Goal: Find specific page/section: Find specific page/section

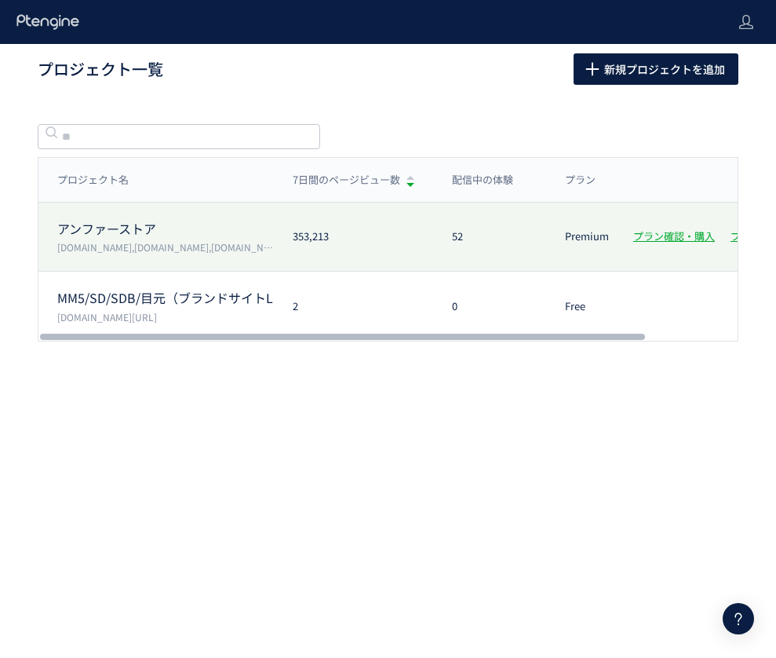
click at [141, 232] on p "アンファーストア" at bounding box center [165, 229] width 217 height 18
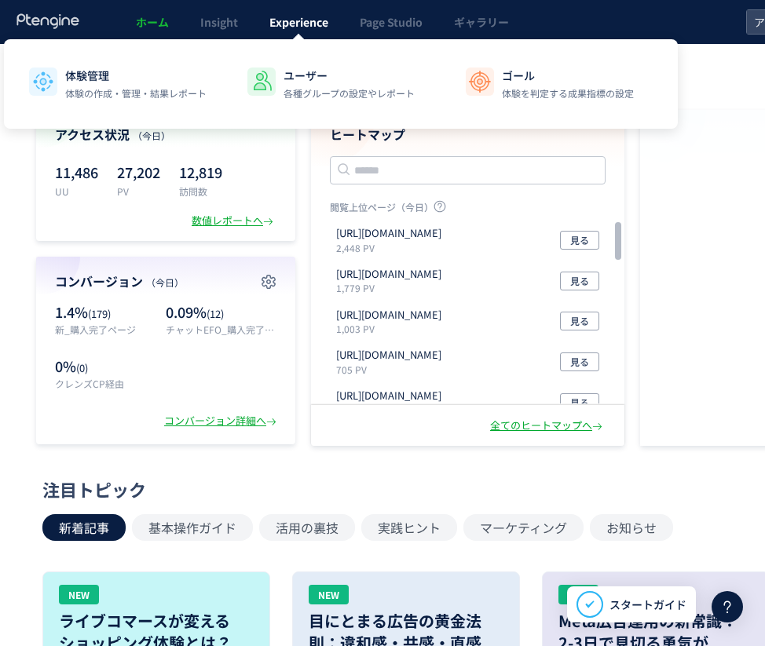
click at [260, 24] on link "Experience" at bounding box center [299, 22] width 90 height 44
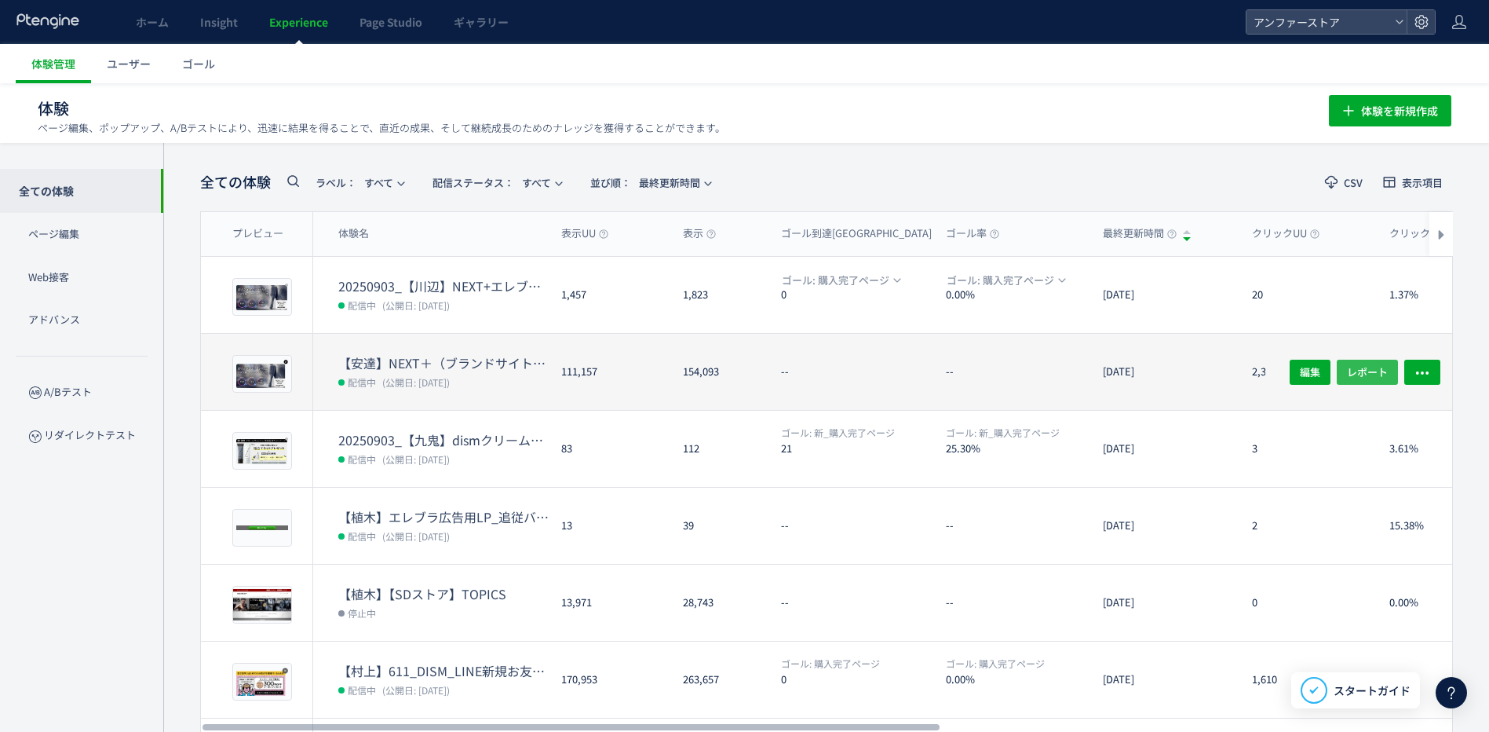
click at [776, 372] on span "レポート" at bounding box center [1367, 371] width 41 height 25
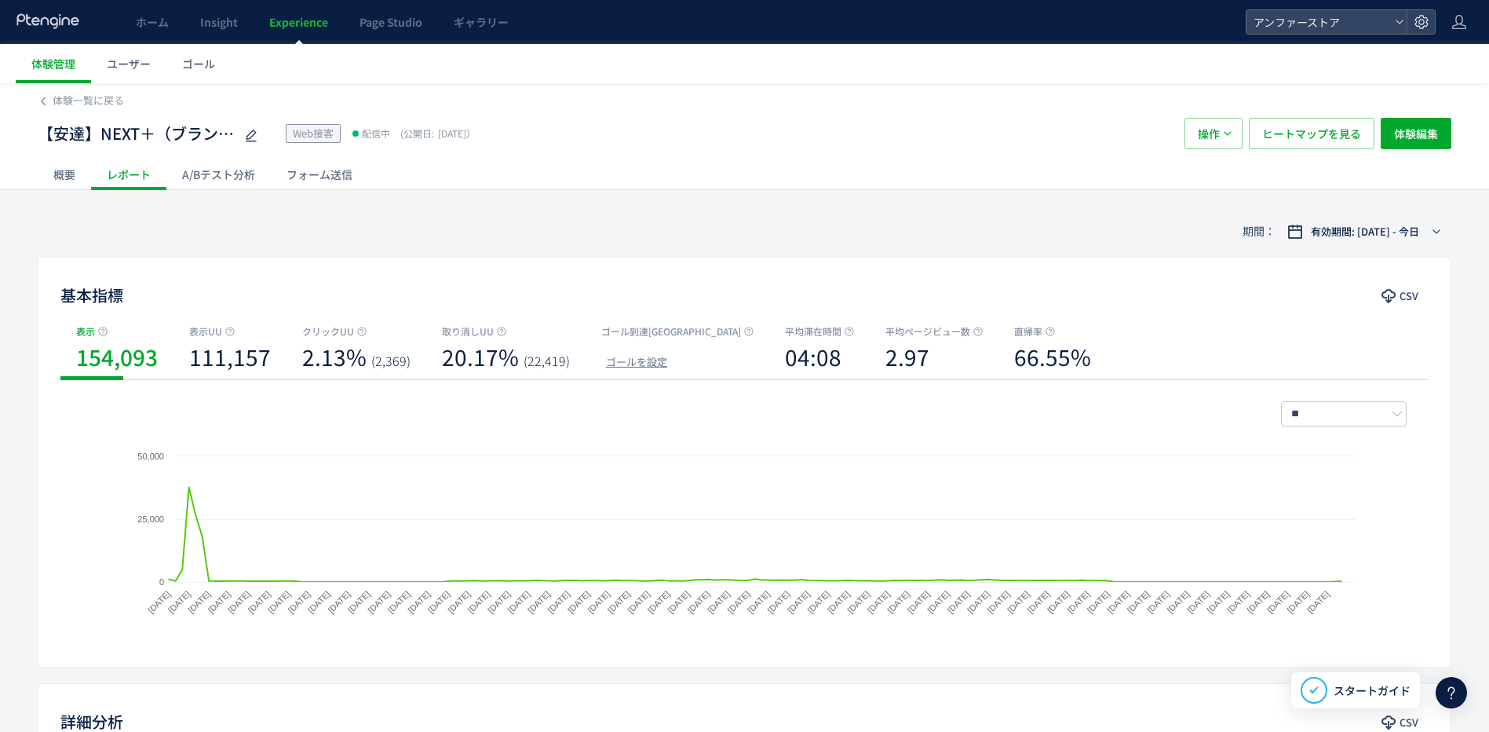
click at [59, 177] on div "概要" at bounding box center [64, 174] width 53 height 31
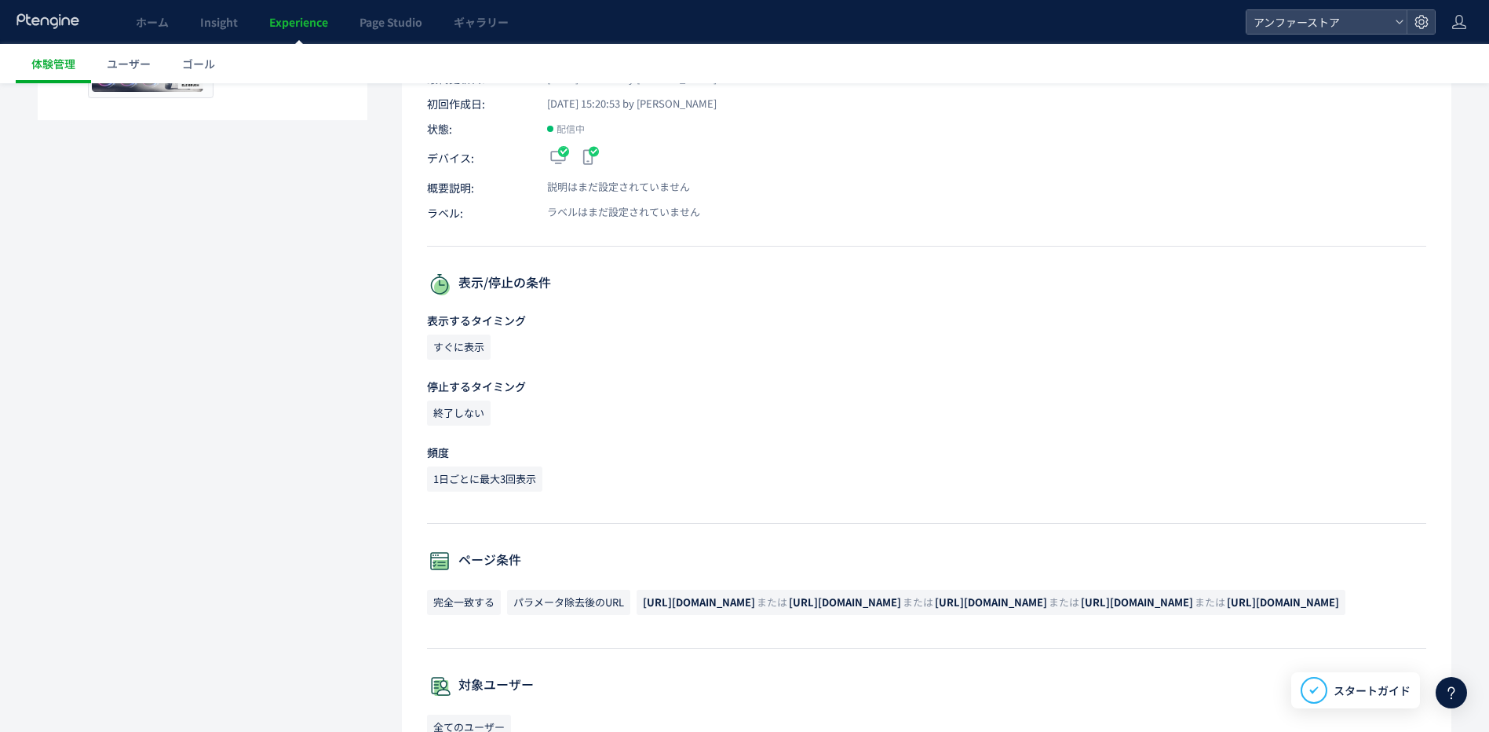
scroll to position [235, 0]
